Goal: Information Seeking & Learning: Learn about a topic

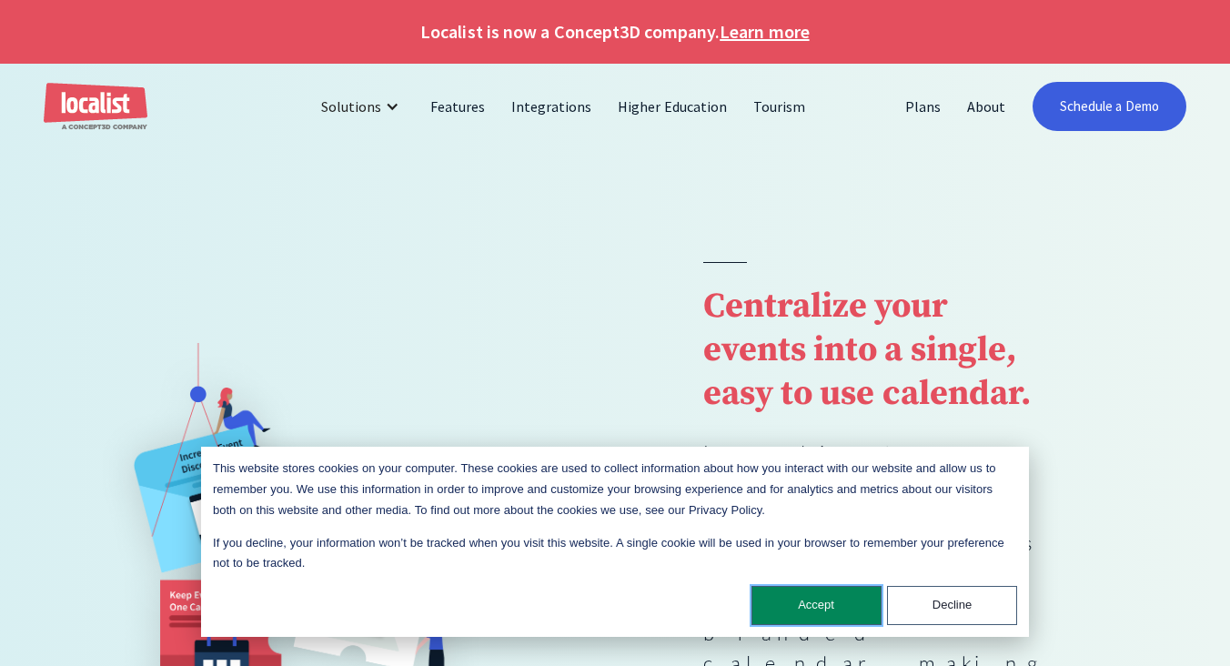
click at [843, 608] on button "Accept" at bounding box center [816, 605] width 130 height 39
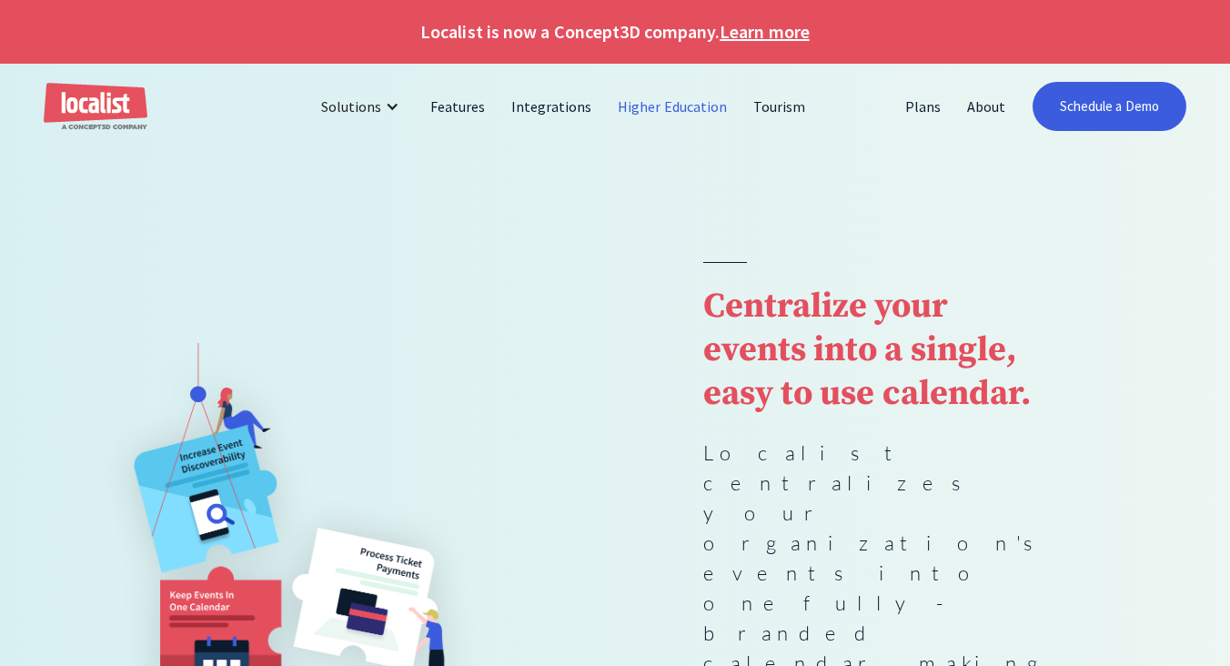
click at [687, 106] on link "Higher Education" at bounding box center [673, 107] width 136 height 44
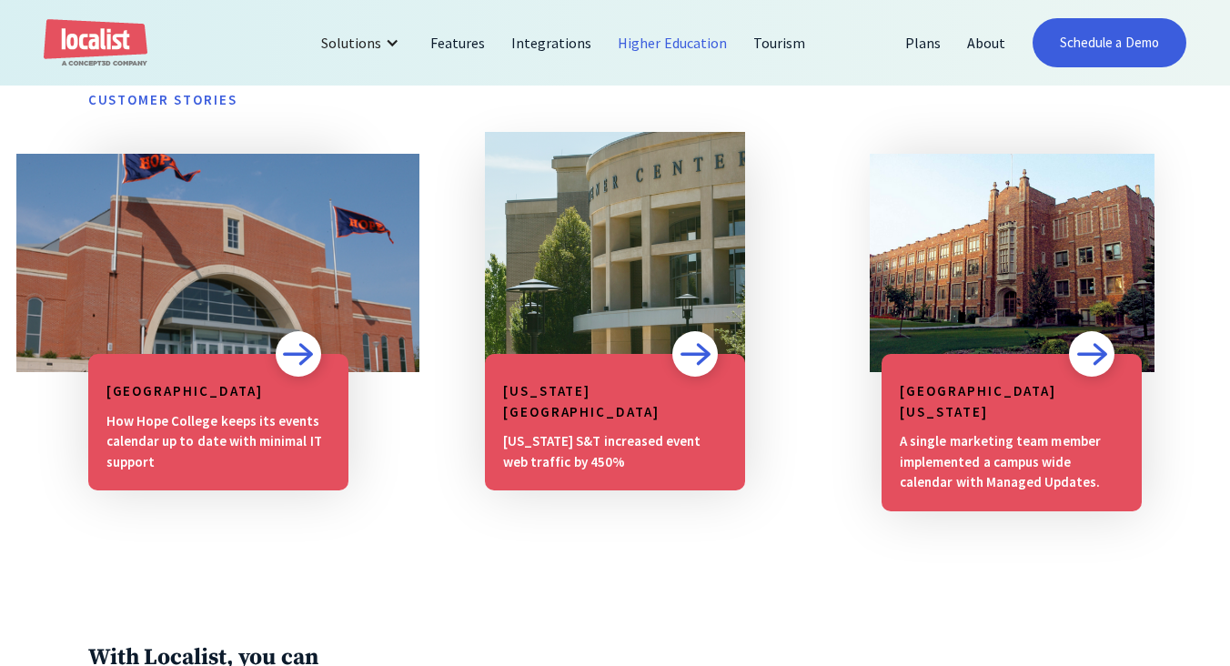
scroll to position [1435, 0]
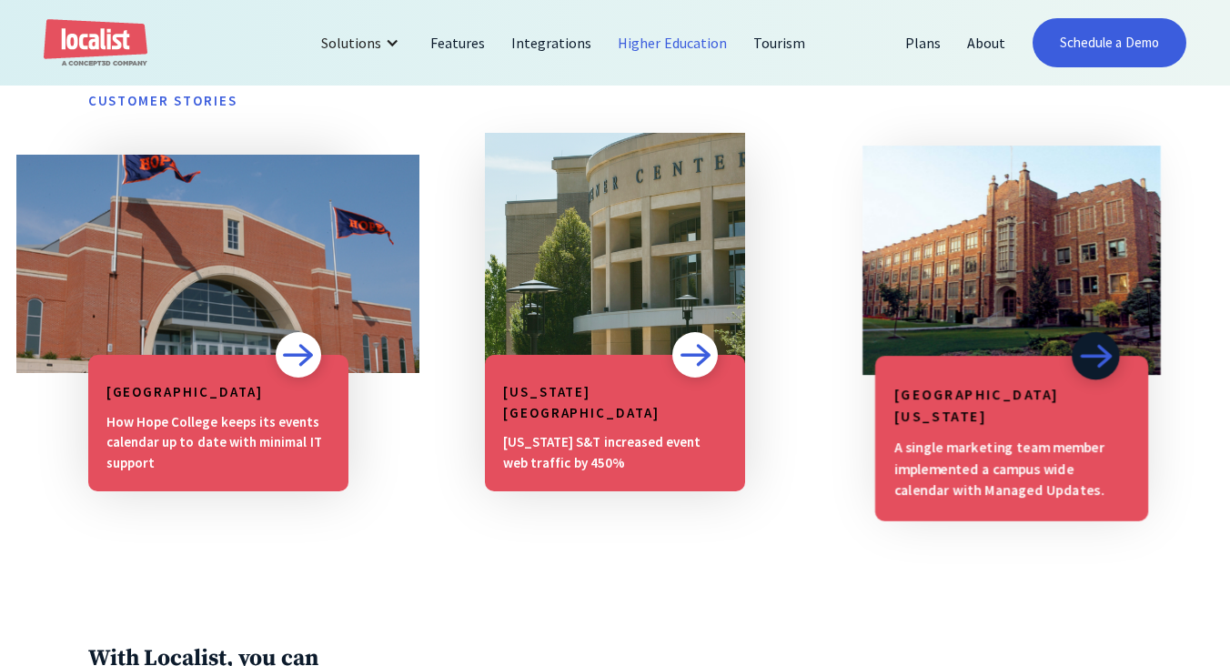
click at [1101, 352] on img at bounding box center [1096, 356] width 34 height 25
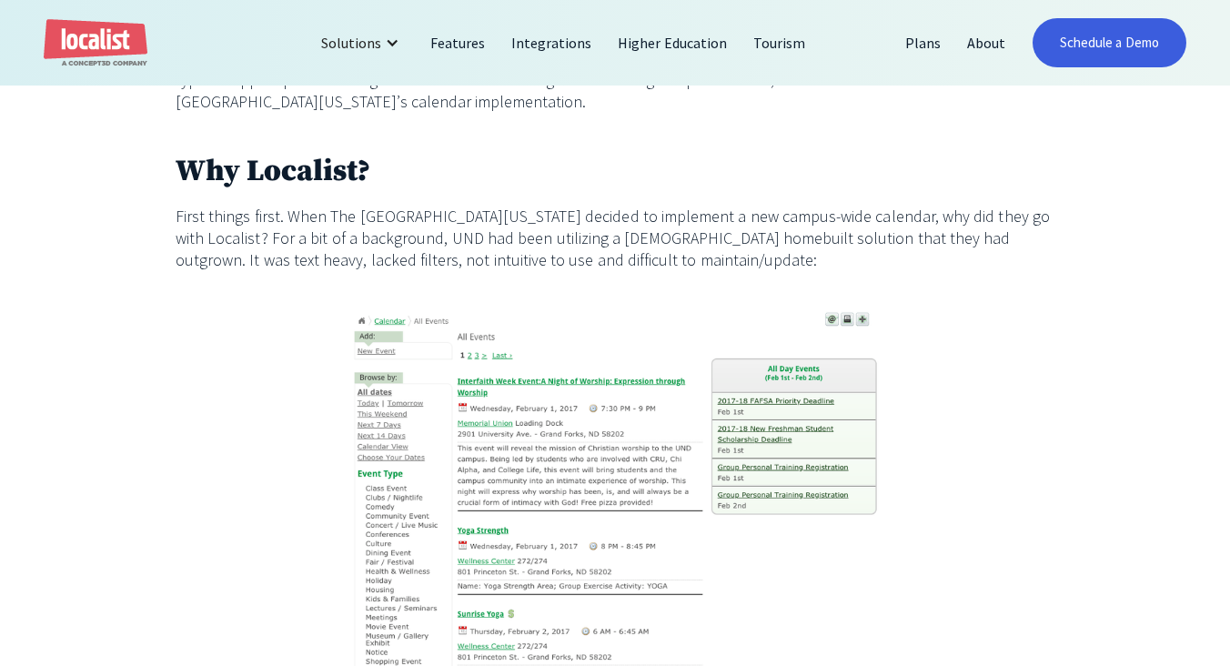
scroll to position [1517, 0]
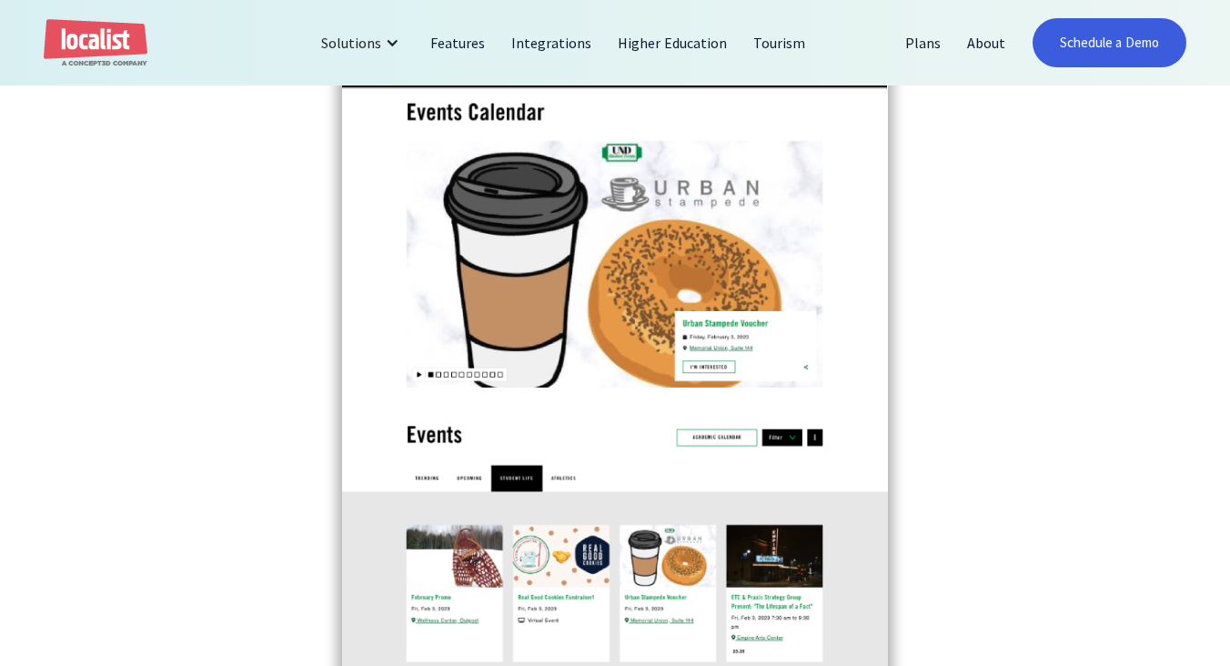
click at [585, 281] on img at bounding box center [615, 384] width 619 height 728
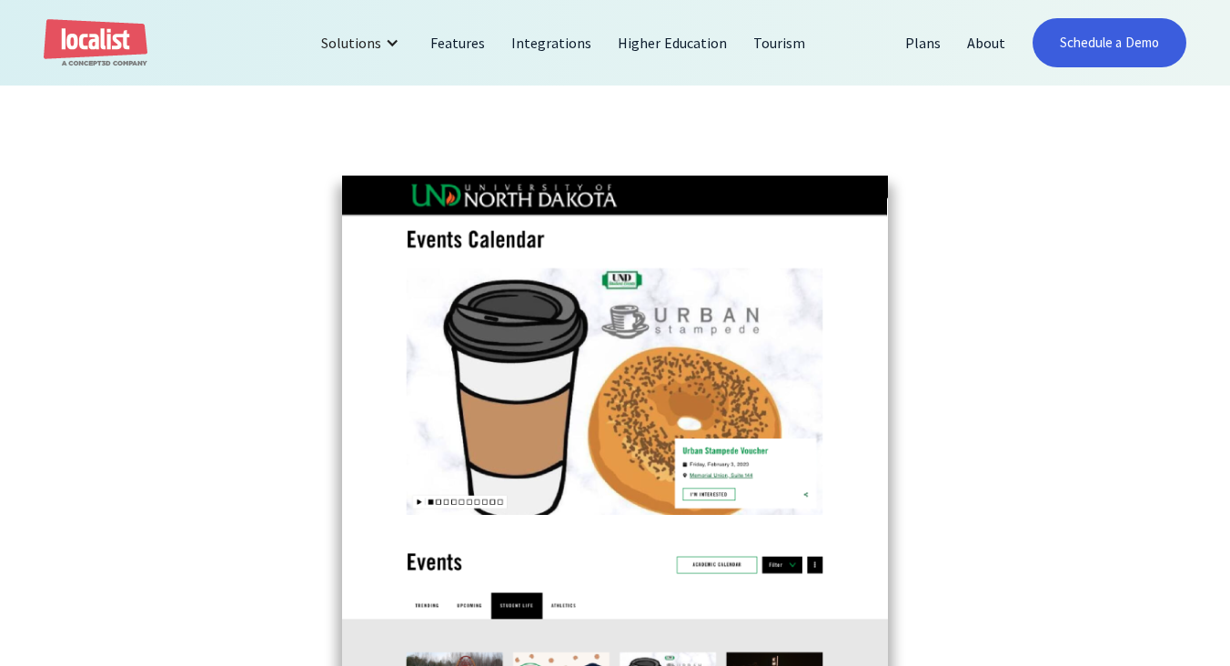
scroll to position [3493, 0]
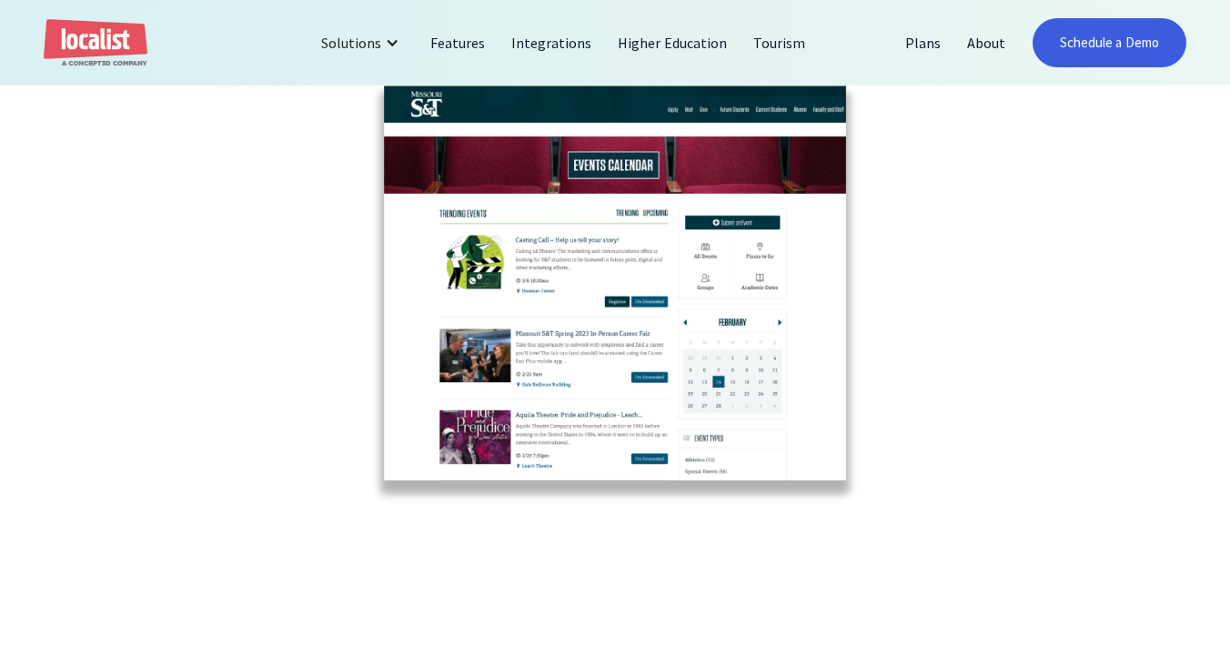
scroll to position [2696, 0]
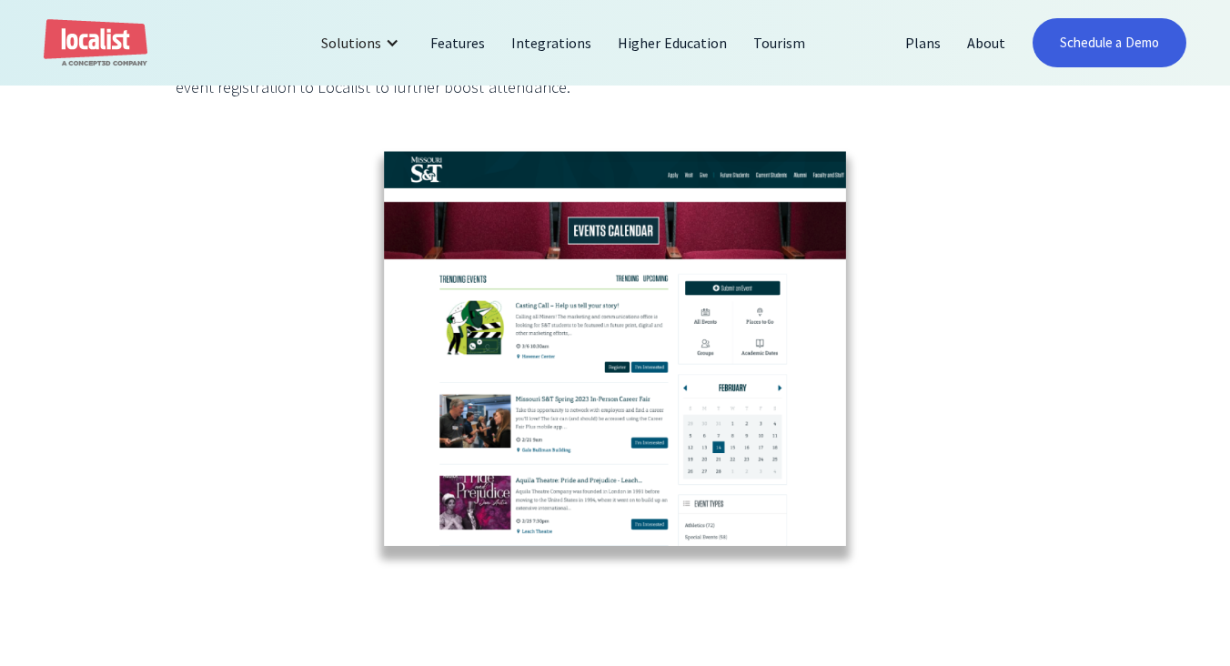
click at [559, 294] on img at bounding box center [615, 362] width 528 height 448
